Goal: Task Accomplishment & Management: Manage account settings

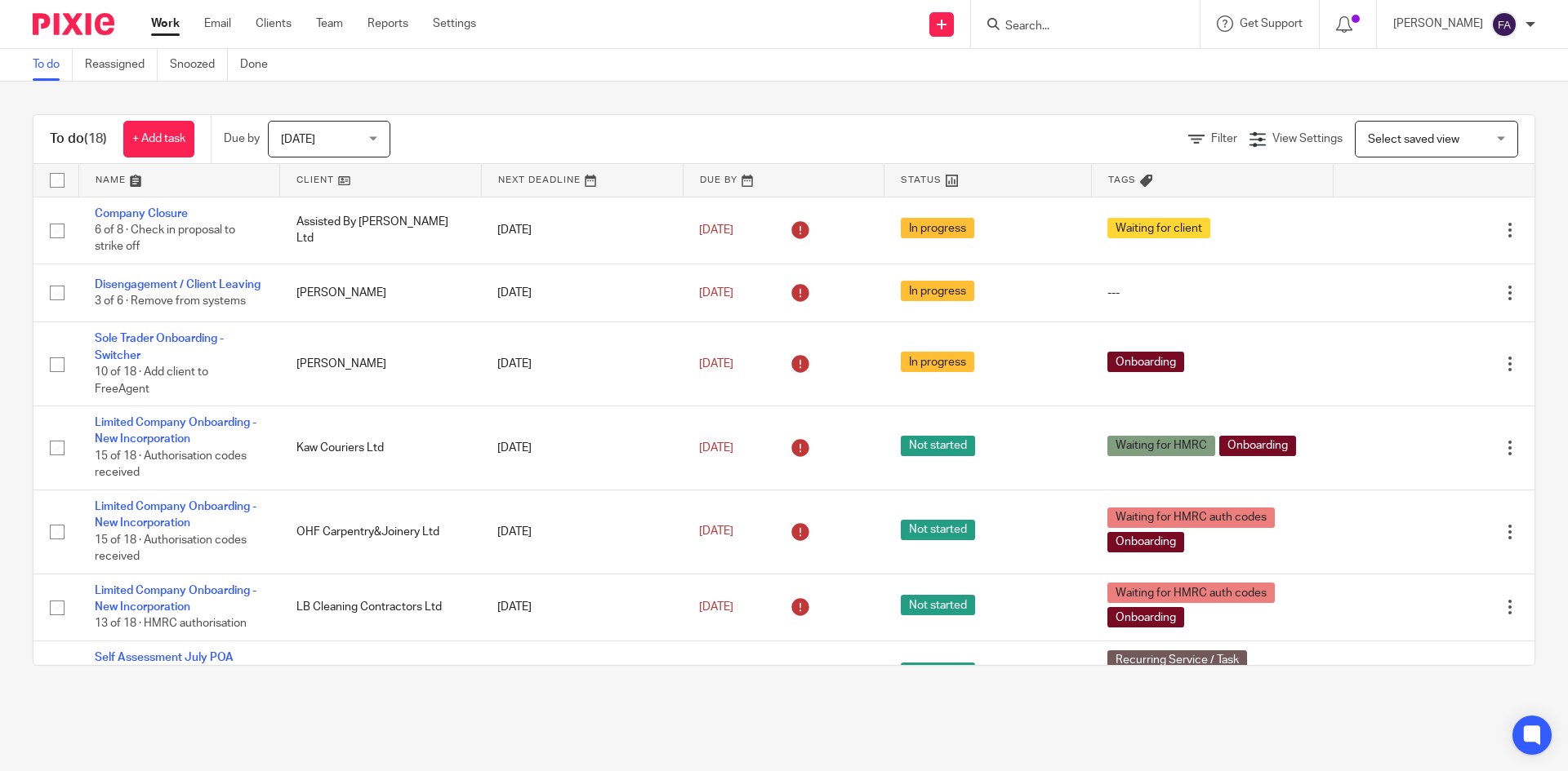
click at [353, 147] on span "Today" at bounding box center [323, 139] width 87 height 34
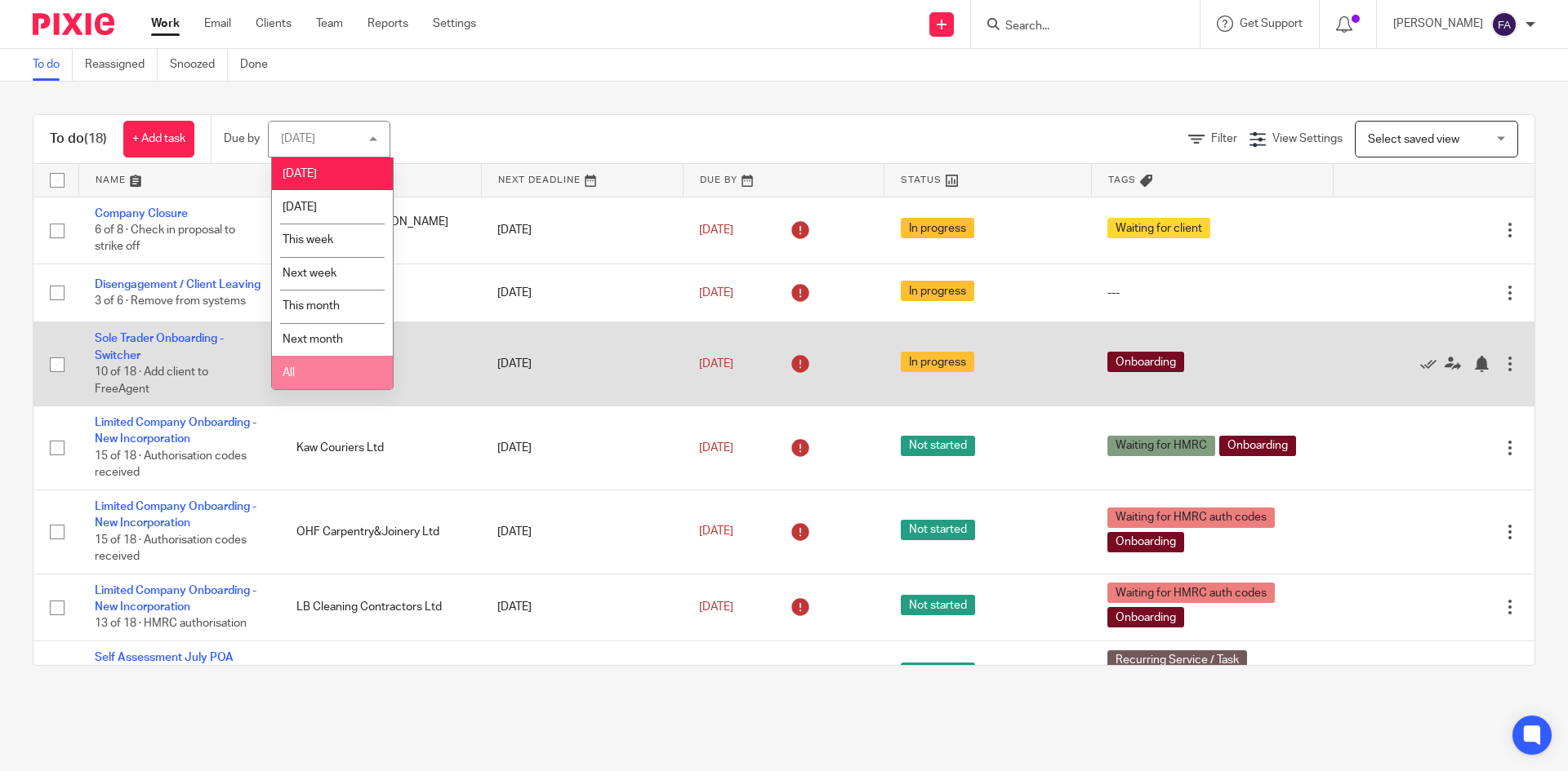
click at [327, 366] on li "All" at bounding box center [332, 372] width 121 height 33
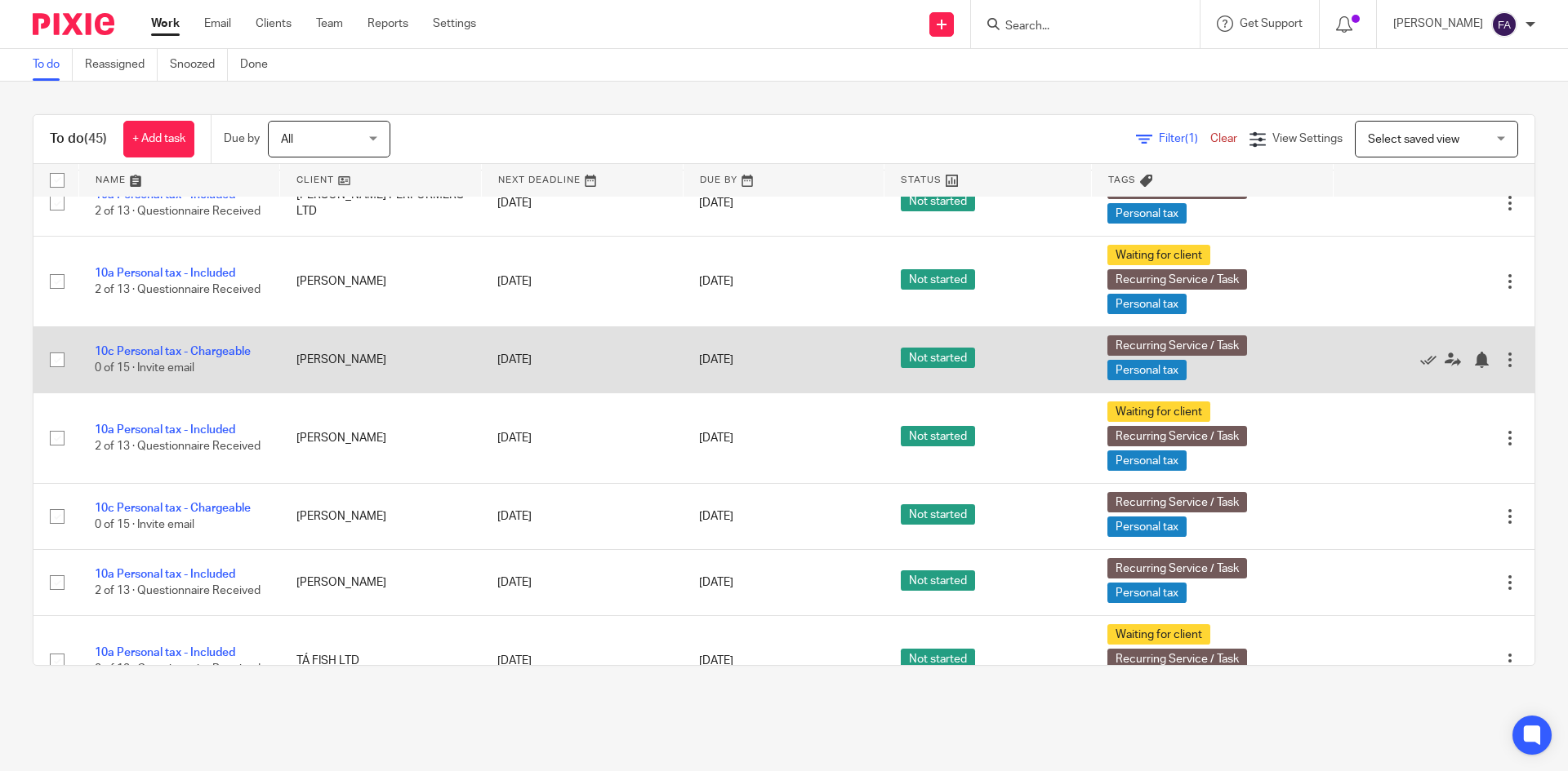
scroll to position [1470, 0]
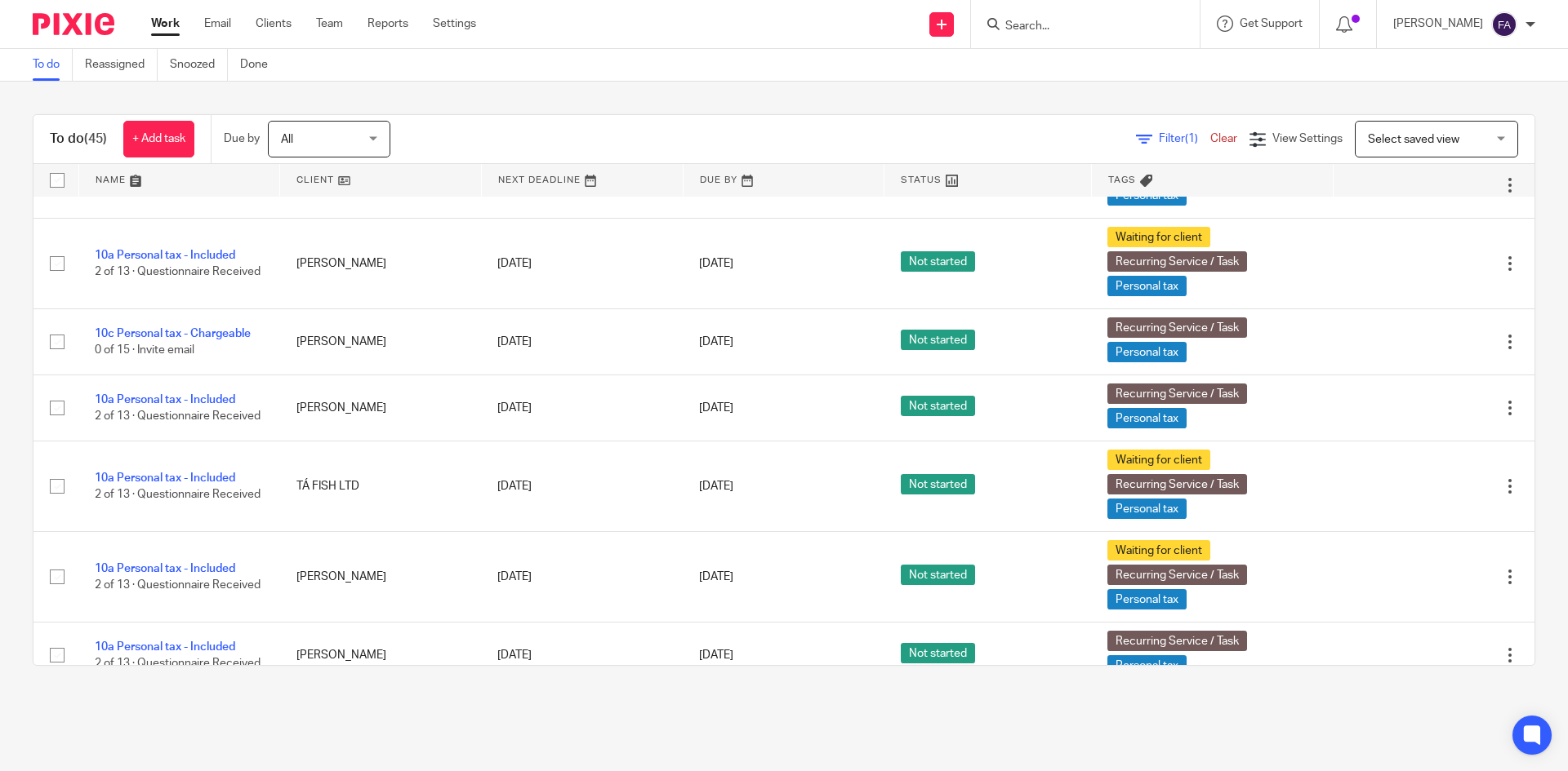
click at [1486, 26] on div "Finn Austin" at bounding box center [1463, 24] width 142 height 26
click at [1476, 106] on li "Logout" at bounding box center [1472, 113] width 107 height 24
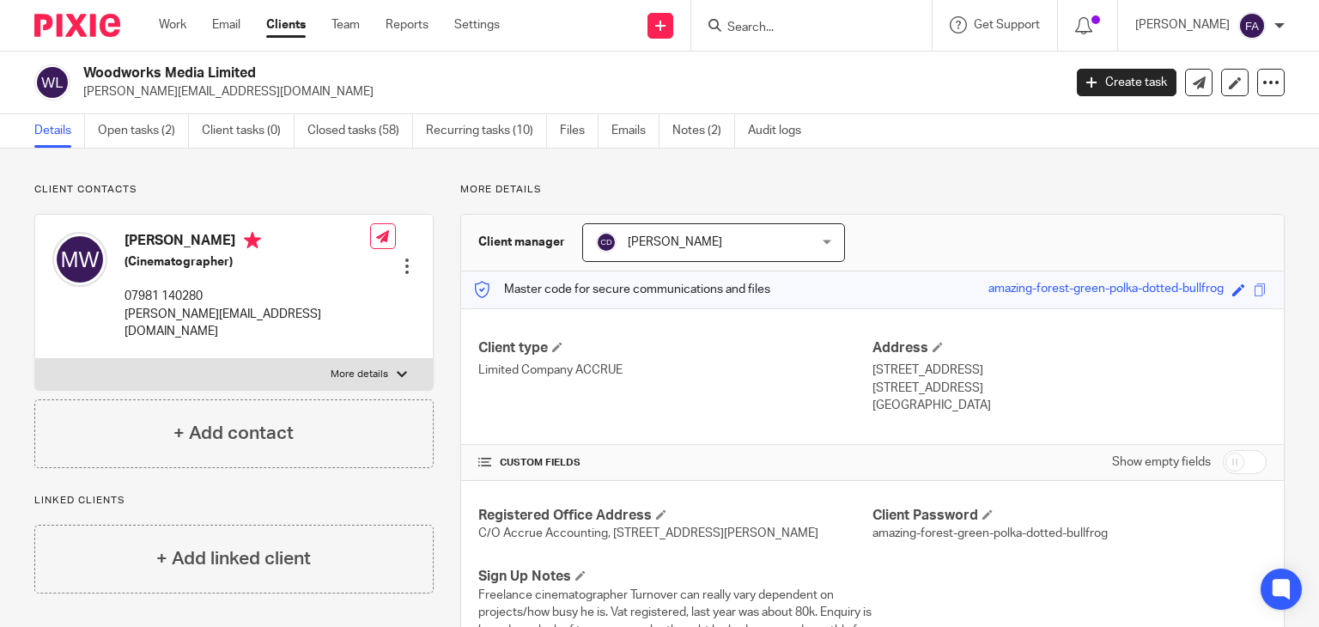
click at [362, 368] on p "More details" at bounding box center [360, 375] width 58 height 14
click at [35, 358] on input "More details" at bounding box center [34, 358] width 1 height 1
checkbox input "true"
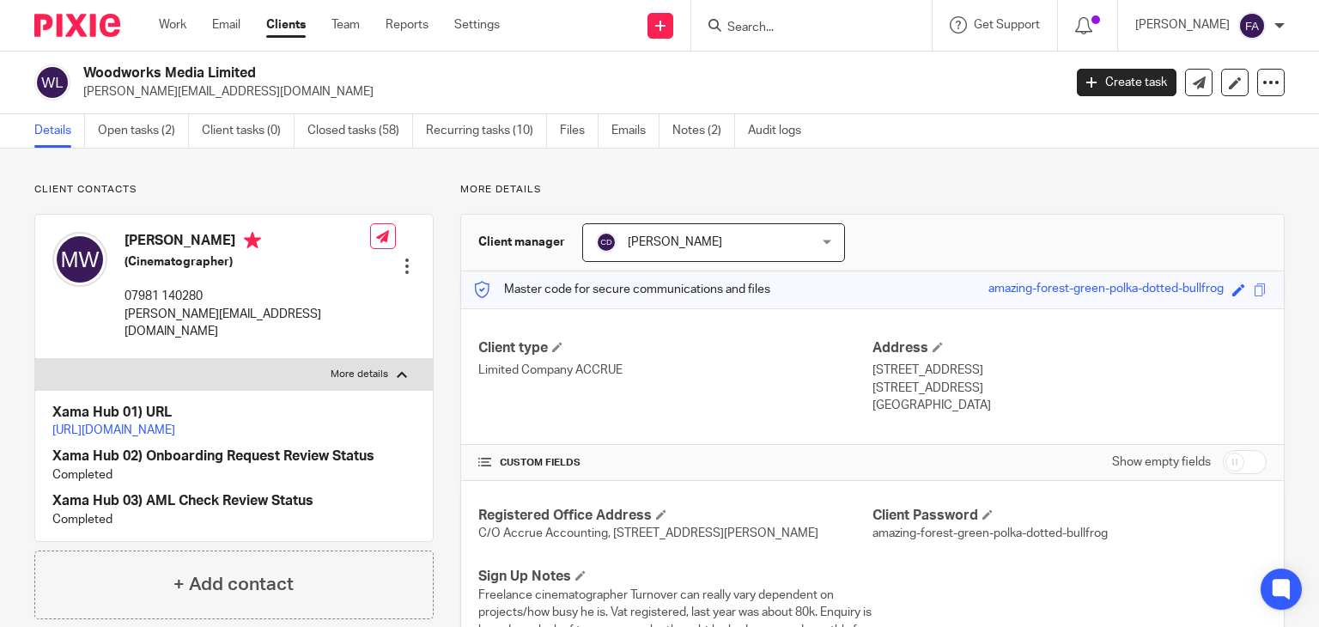
click at [175, 424] on link "[URL][DOMAIN_NAME]" at bounding box center [113, 430] width 123 height 12
drag, startPoint x: 886, startPoint y: 369, endPoint x: 930, endPoint y: 368, distance: 43.8
click at [927, 368] on p "13 Stone Quarry Lane, Oxford" at bounding box center [1069, 370] width 394 height 17
click at [930, 368] on p "13 Stone Quarry Lane, Oxford" at bounding box center [1069, 370] width 394 height 17
click at [687, 129] on link "Notes (2)" at bounding box center [703, 130] width 63 height 33
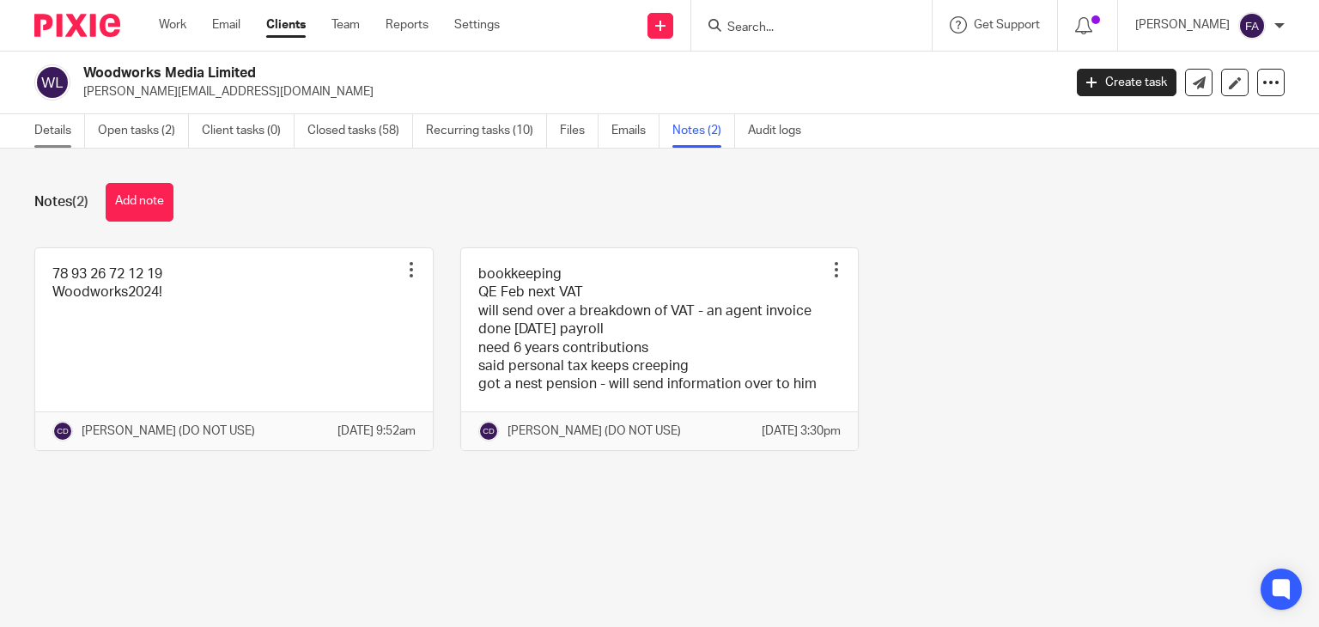
click at [53, 145] on link "Details" at bounding box center [59, 130] width 51 height 33
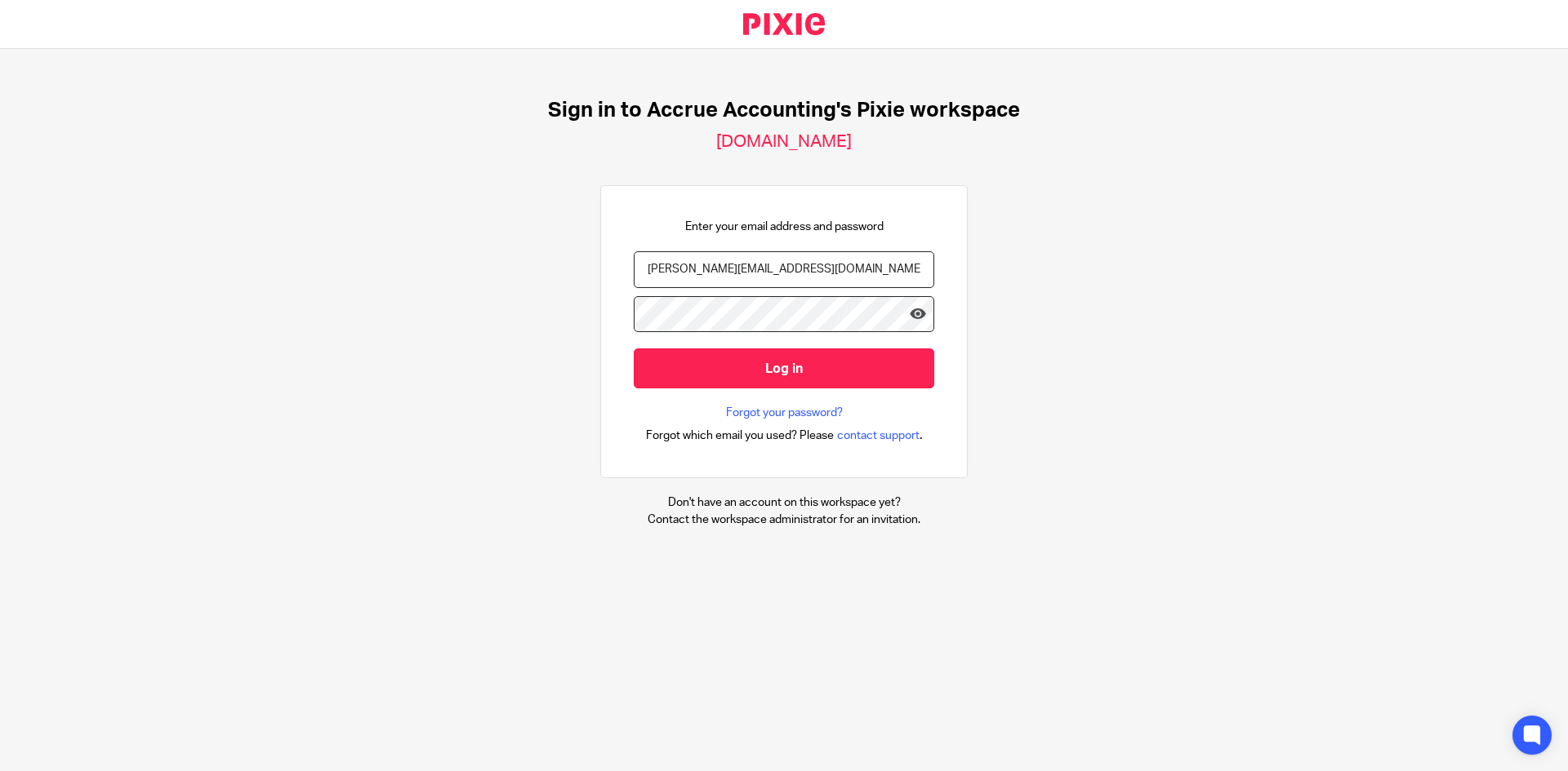
click at [721, 269] on input "[PERSON_NAME][EMAIL_ADDRESS][DOMAIN_NAME]" at bounding box center [784, 269] width 300 height 37
drag, startPoint x: 721, startPoint y: 269, endPoint x: 703, endPoint y: 281, distance: 21.6
click at [723, 272] on input "[PERSON_NAME][EMAIL_ADDRESS][DOMAIN_NAME]" at bounding box center [784, 269] width 300 height 37
type input "[EMAIL_ADDRESS][DOMAIN_NAME]"
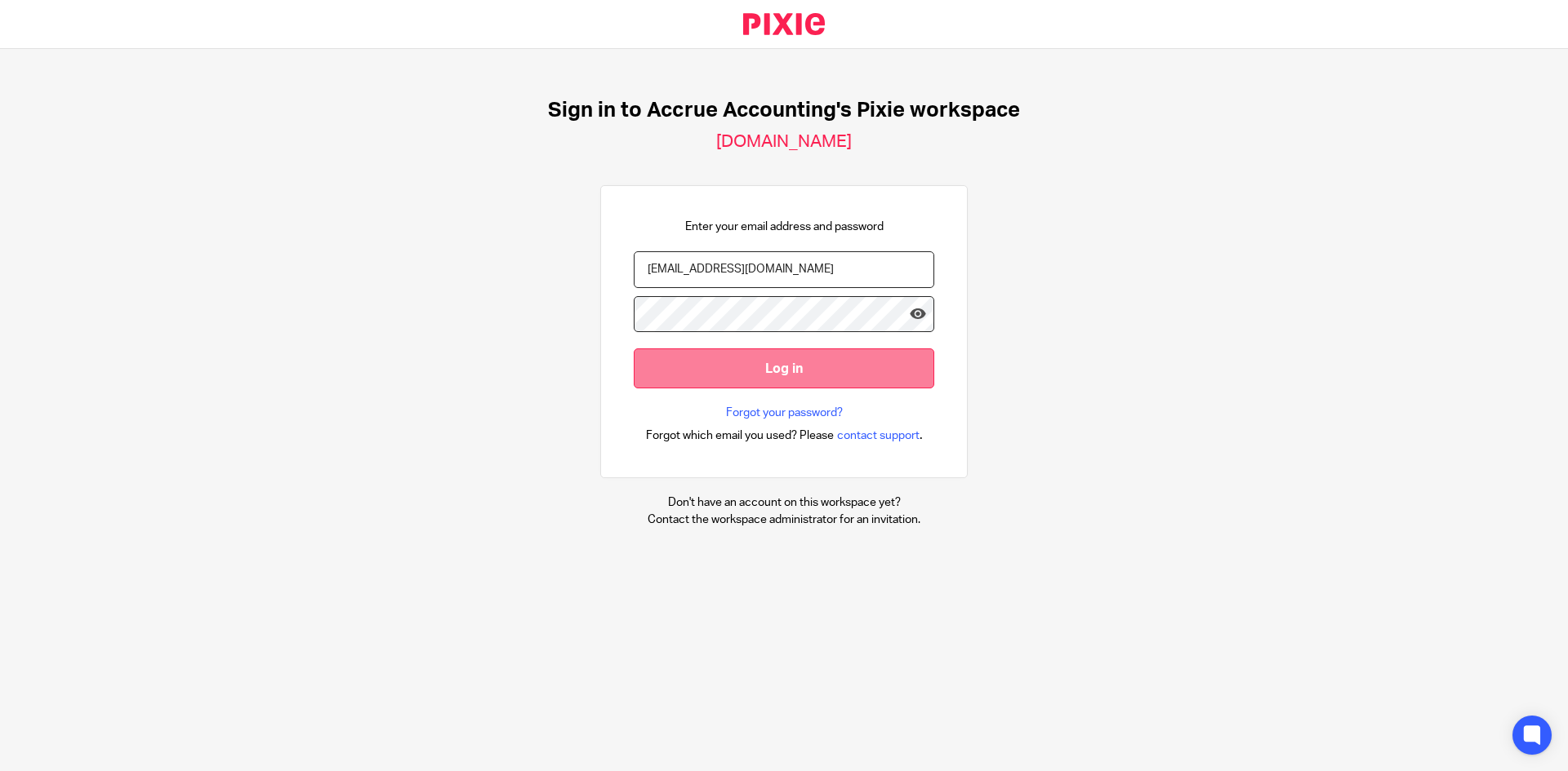
click at [766, 366] on input "Log in" at bounding box center [784, 369] width 300 height 40
